Goal: Task Accomplishment & Management: Use online tool/utility

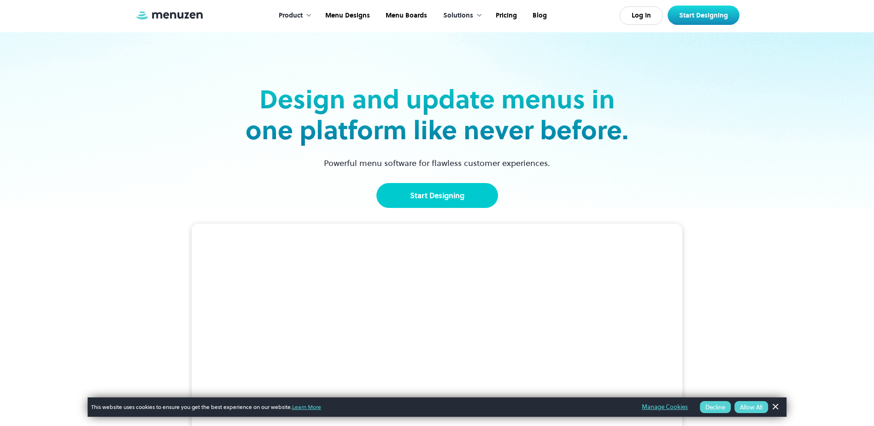
click at [418, 202] on link "Start Designing" at bounding box center [437, 195] width 122 height 25
click at [420, 195] on link "Start Designing" at bounding box center [437, 195] width 122 height 25
